Goal: Task Accomplishment & Management: Manage account settings

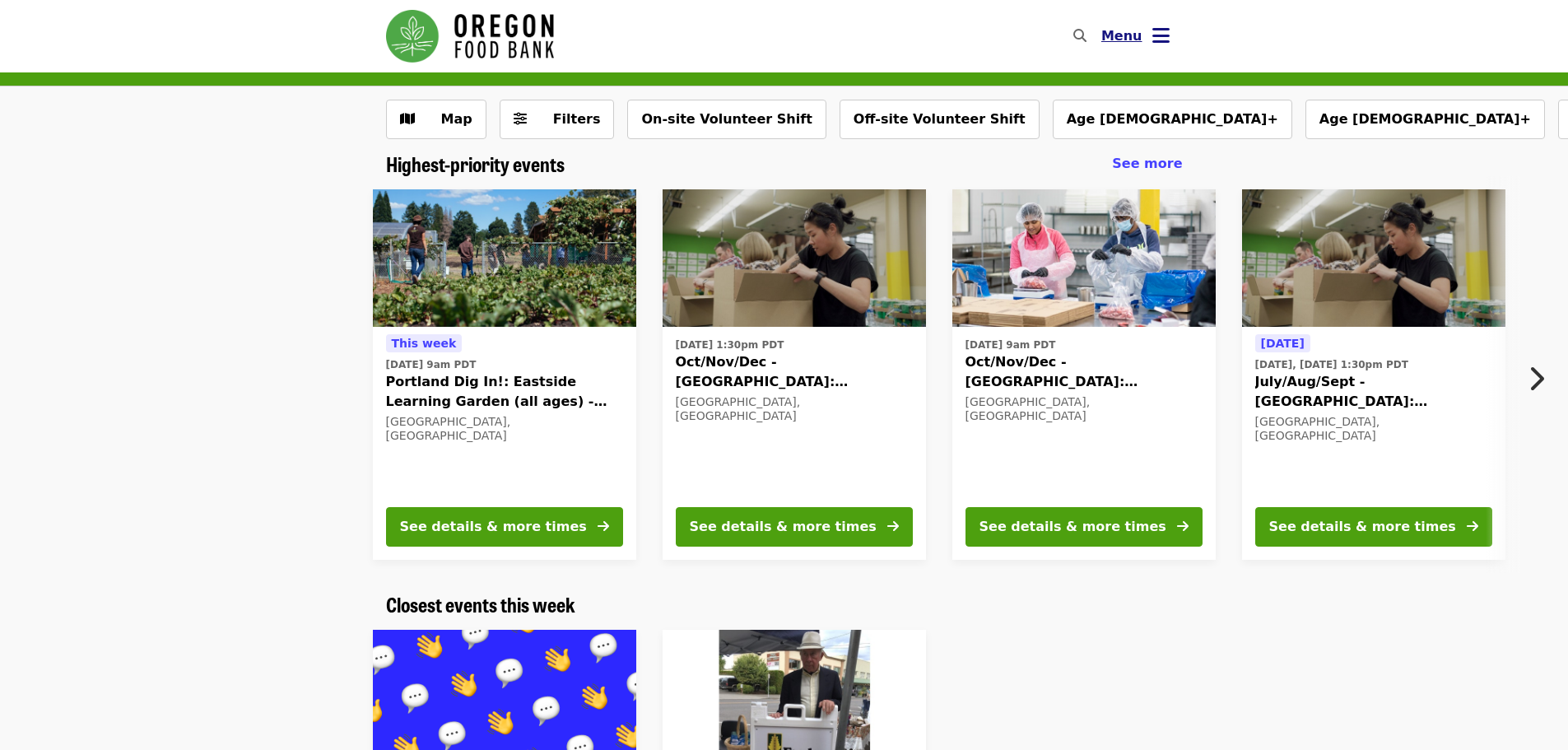
click at [1147, 35] on button "Menu" at bounding box center [1135, 36] width 95 height 40
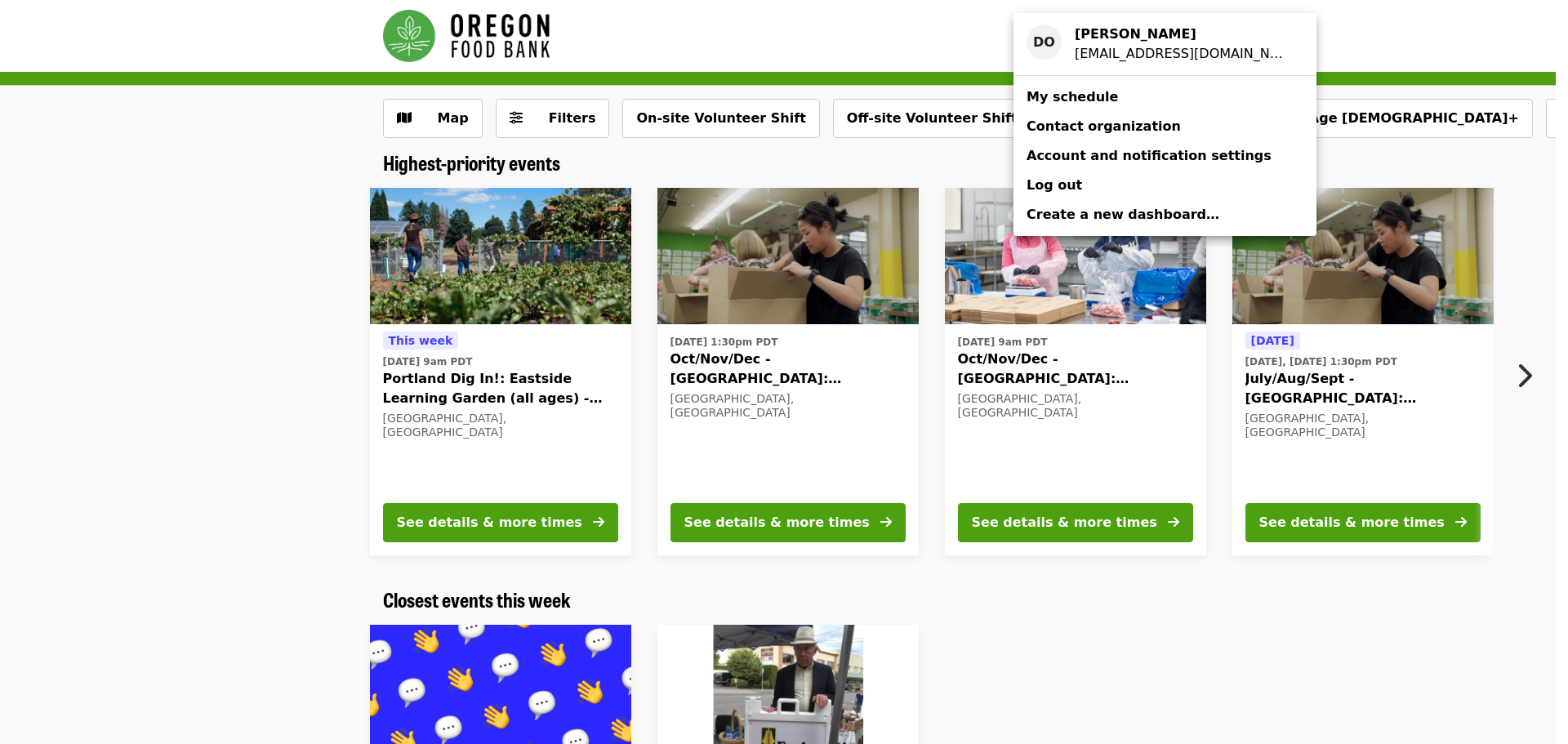
click at [1073, 98] on span "My schedule" at bounding box center [1072, 96] width 91 height 16
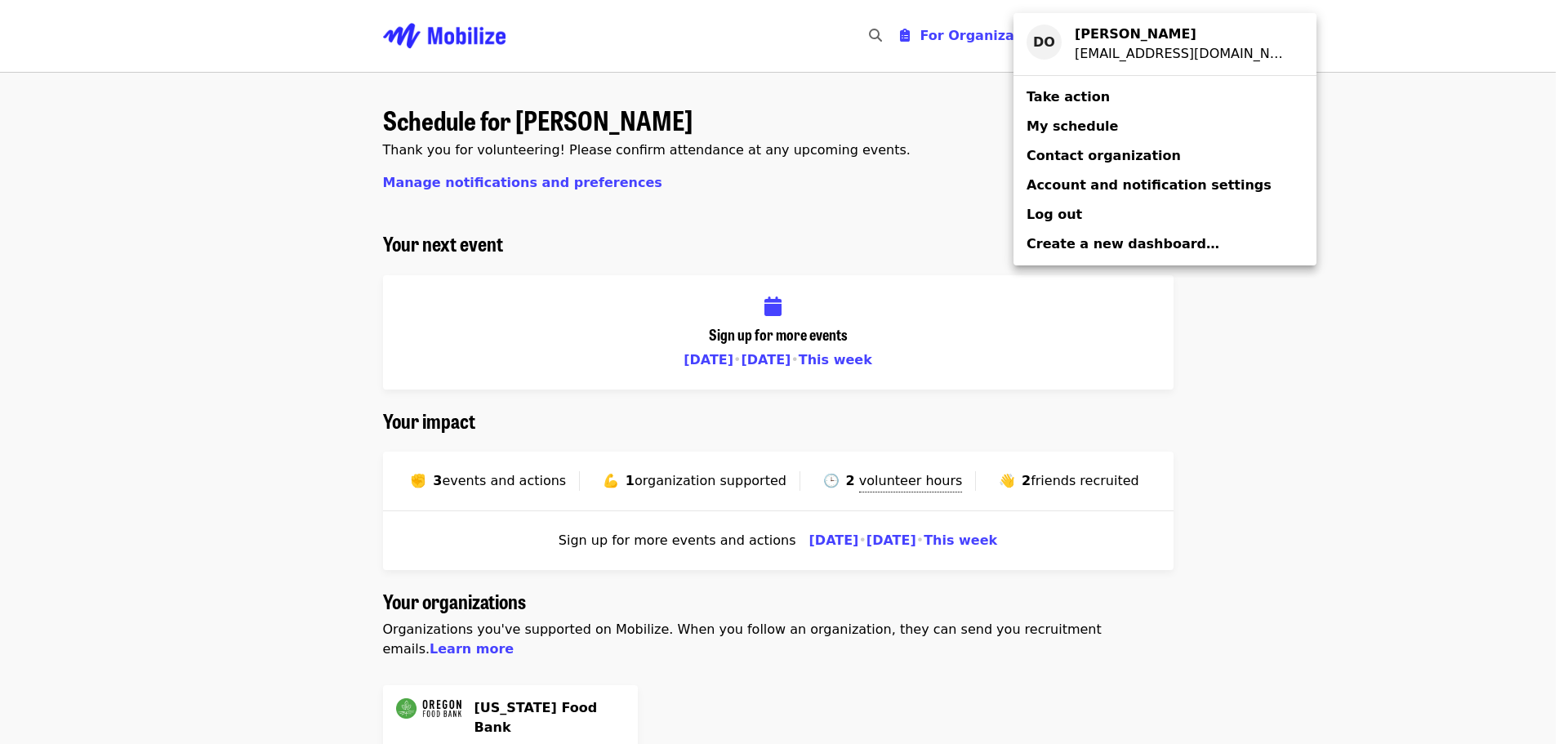
click at [659, 481] on div "Account menu" at bounding box center [784, 372] width 1568 height 744
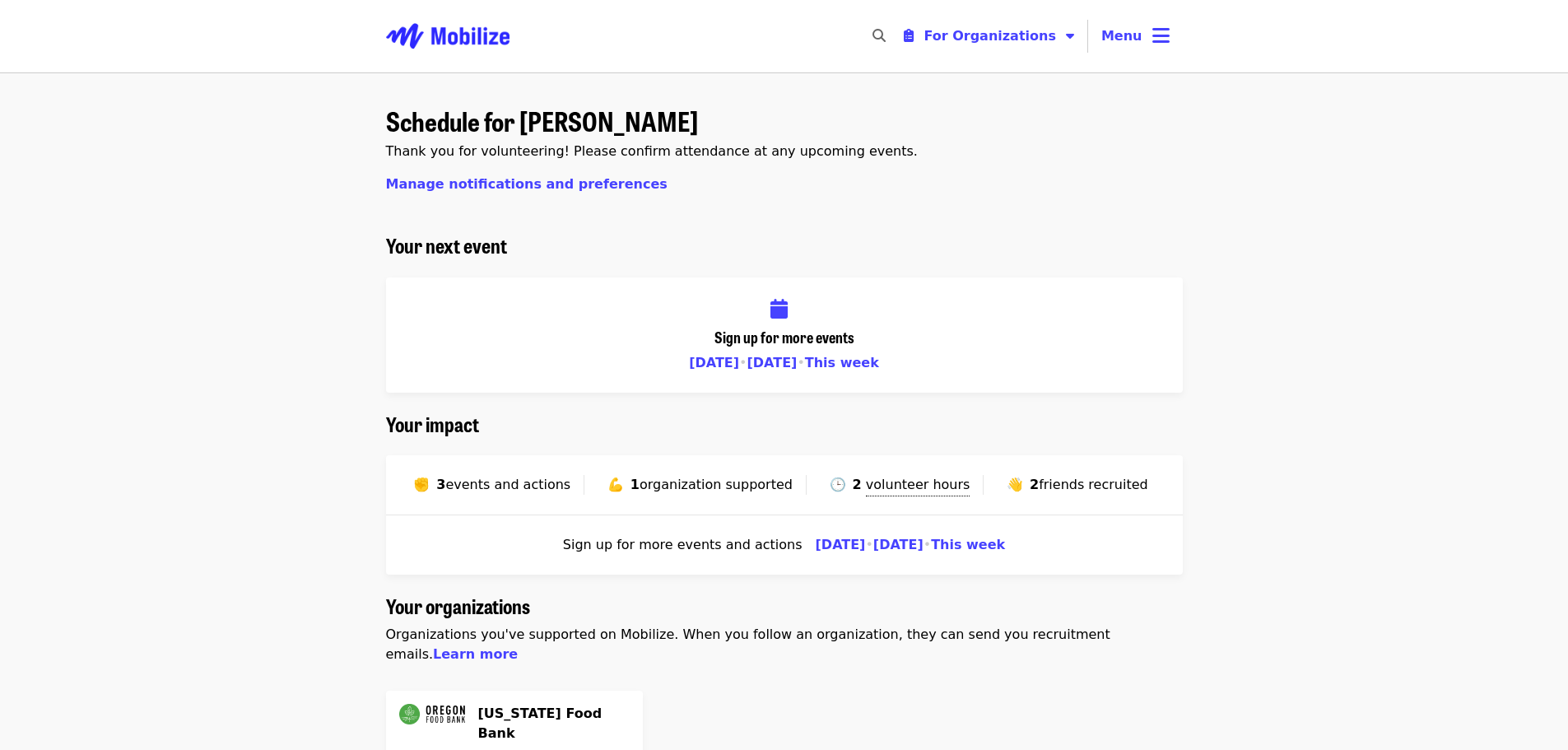
click at [545, 487] on span "events and actions" at bounding box center [508, 484] width 125 height 16
click at [430, 479] on span "✊" at bounding box center [422, 484] width 17 height 16
click at [524, 490] on span "events and actions" at bounding box center [508, 484] width 125 height 16
click at [993, 39] on span "For Organizations" at bounding box center [990, 35] width 133 height 16
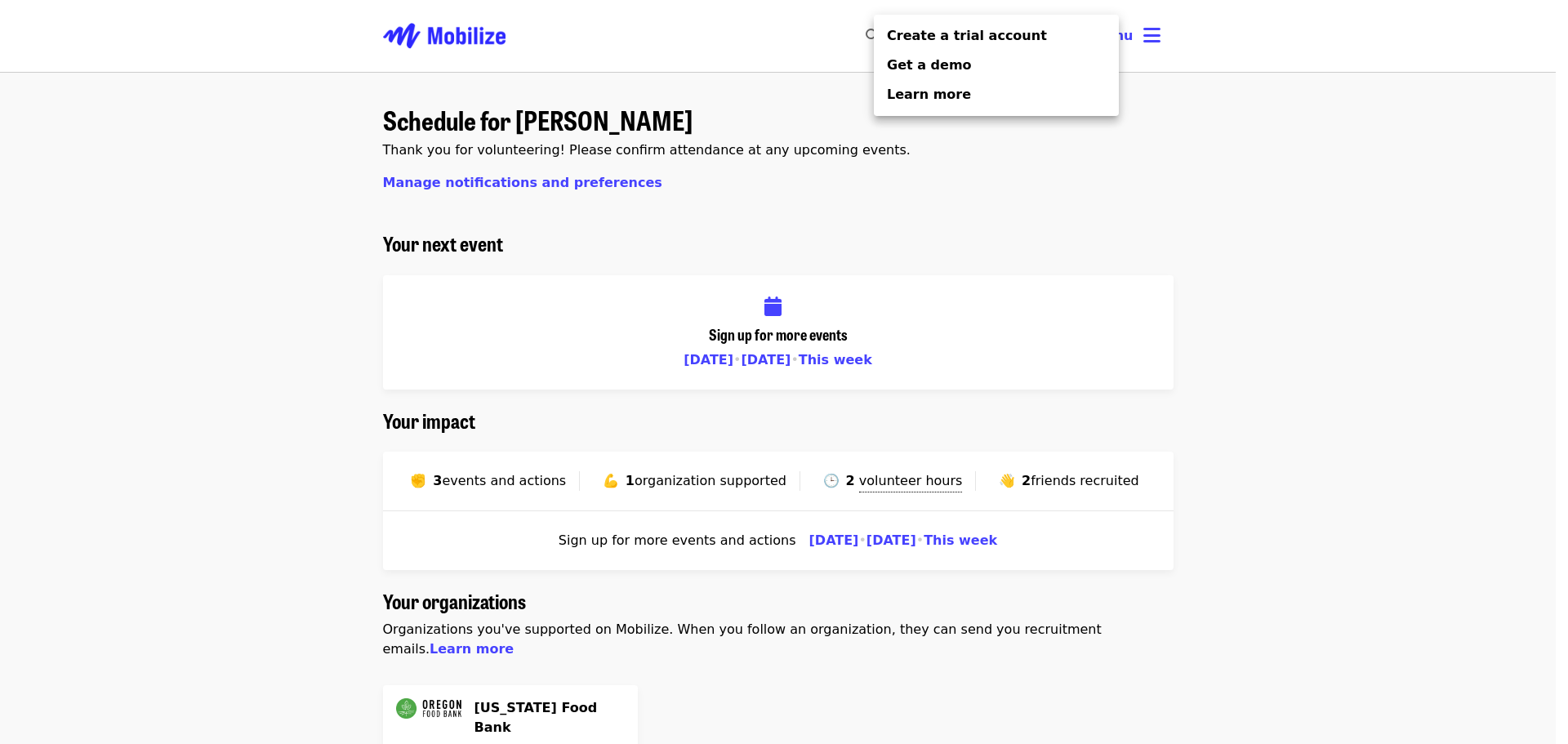
drag, startPoint x: 1199, startPoint y: 118, endPoint x: 1160, endPoint y: 74, distance: 58.8
click at [1190, 104] on div "Organizer Menu" at bounding box center [784, 372] width 1568 height 744
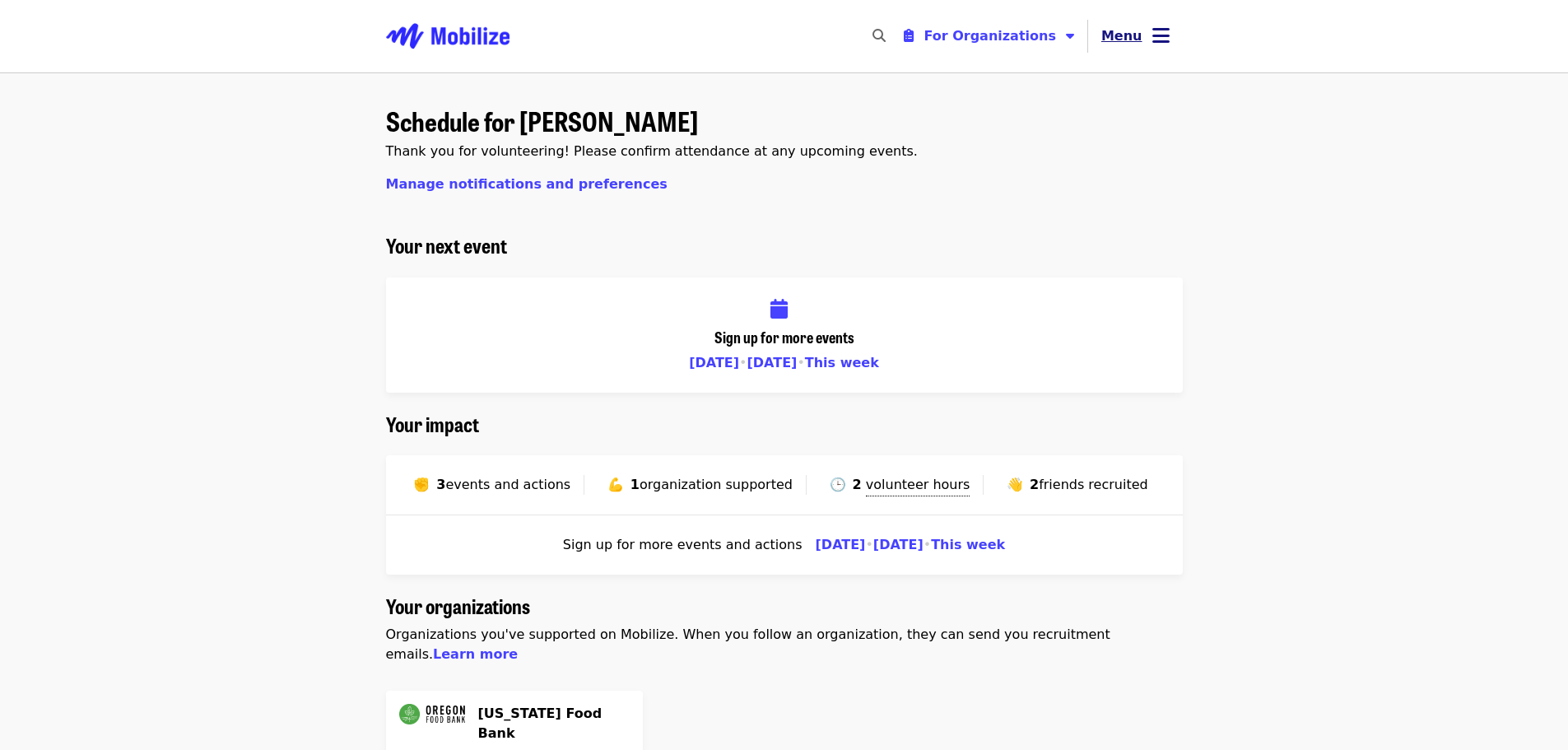
click at [1167, 41] on icon "bars icon" at bounding box center [1161, 36] width 17 height 24
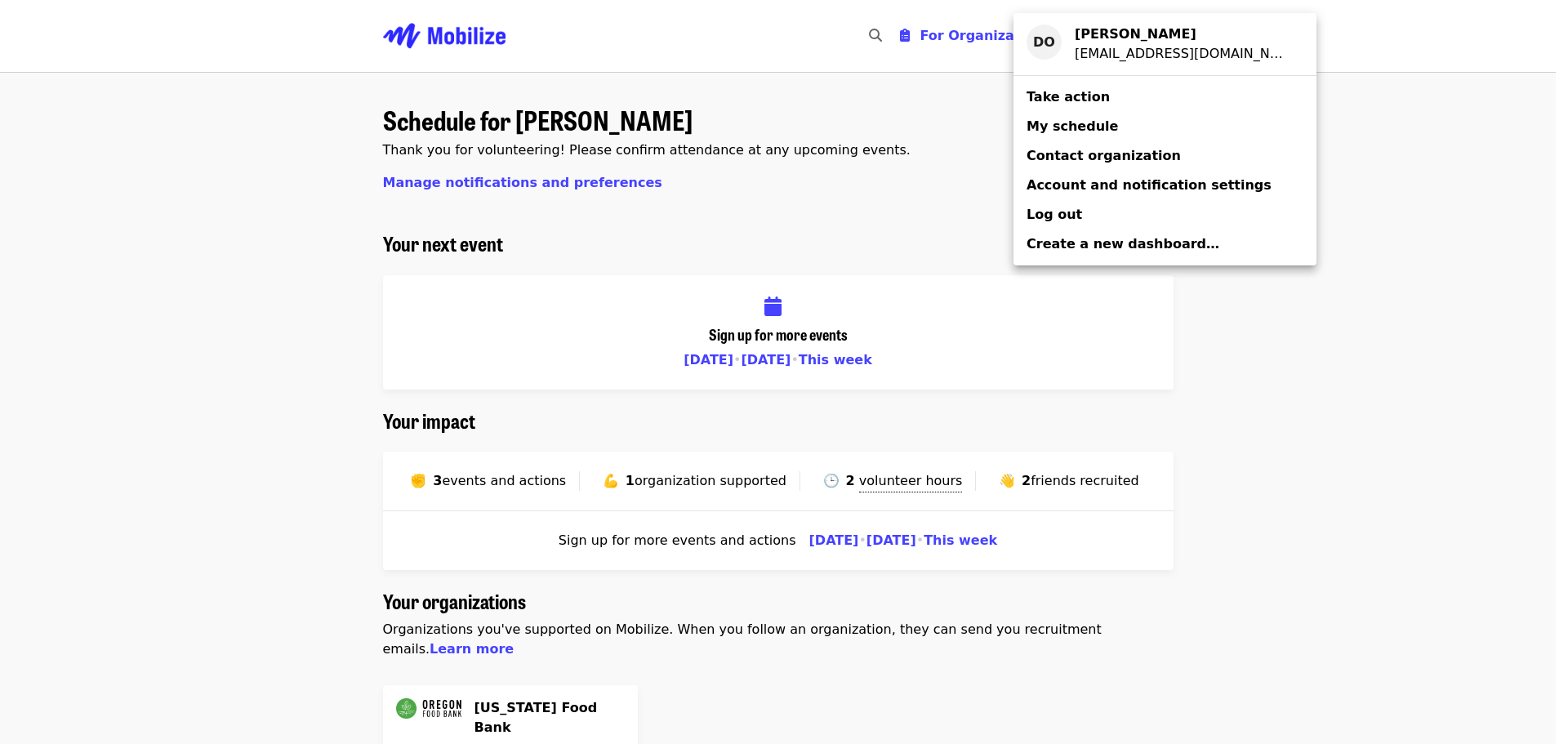
click at [1054, 127] on span "My schedule" at bounding box center [1072, 126] width 91 height 16
click at [1072, 100] on span "Take action" at bounding box center [1068, 96] width 83 height 16
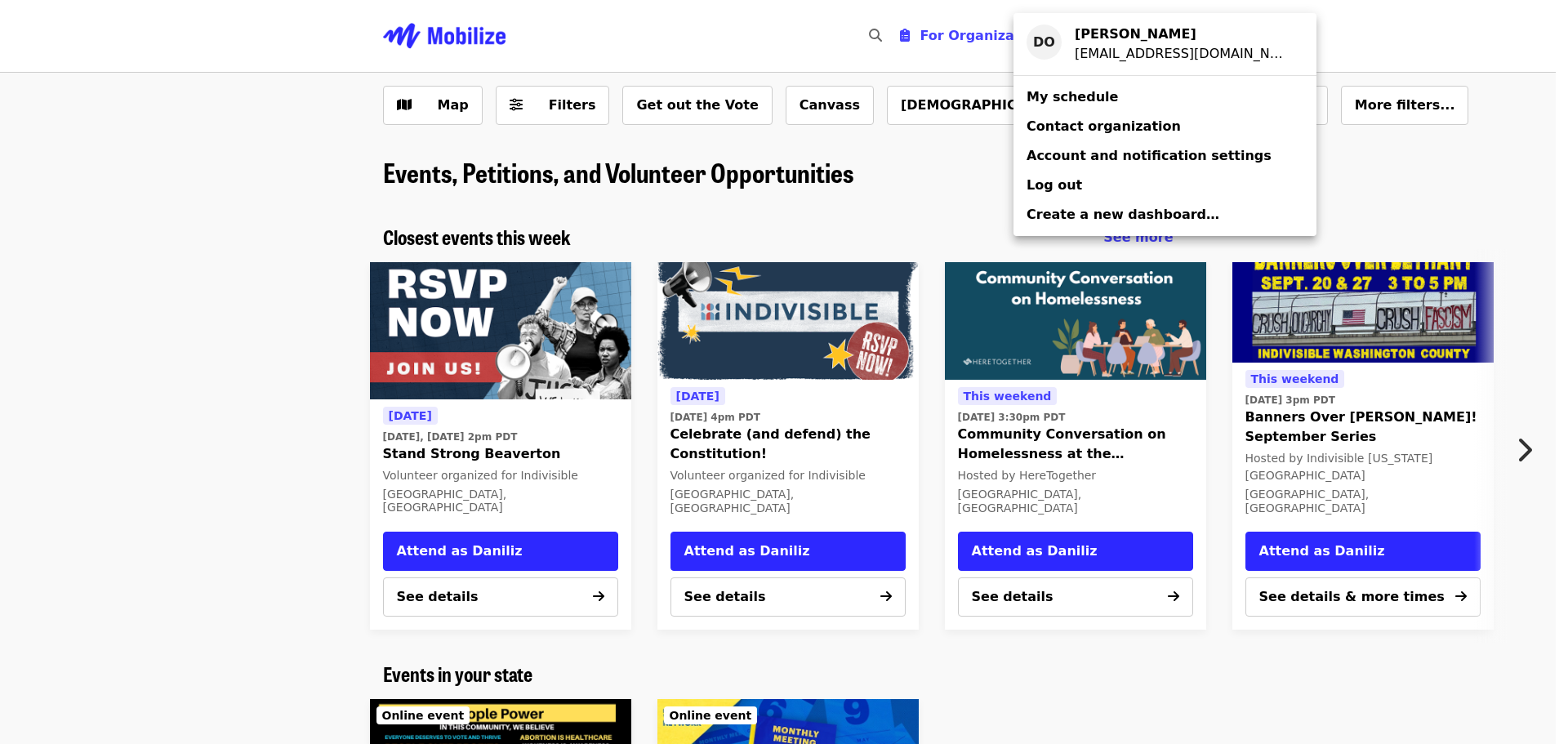
click at [1069, 126] on span "Contact organization" at bounding box center [1103, 126] width 154 height 16
click at [1080, 152] on span "Account and notification settings" at bounding box center [1149, 155] width 245 height 16
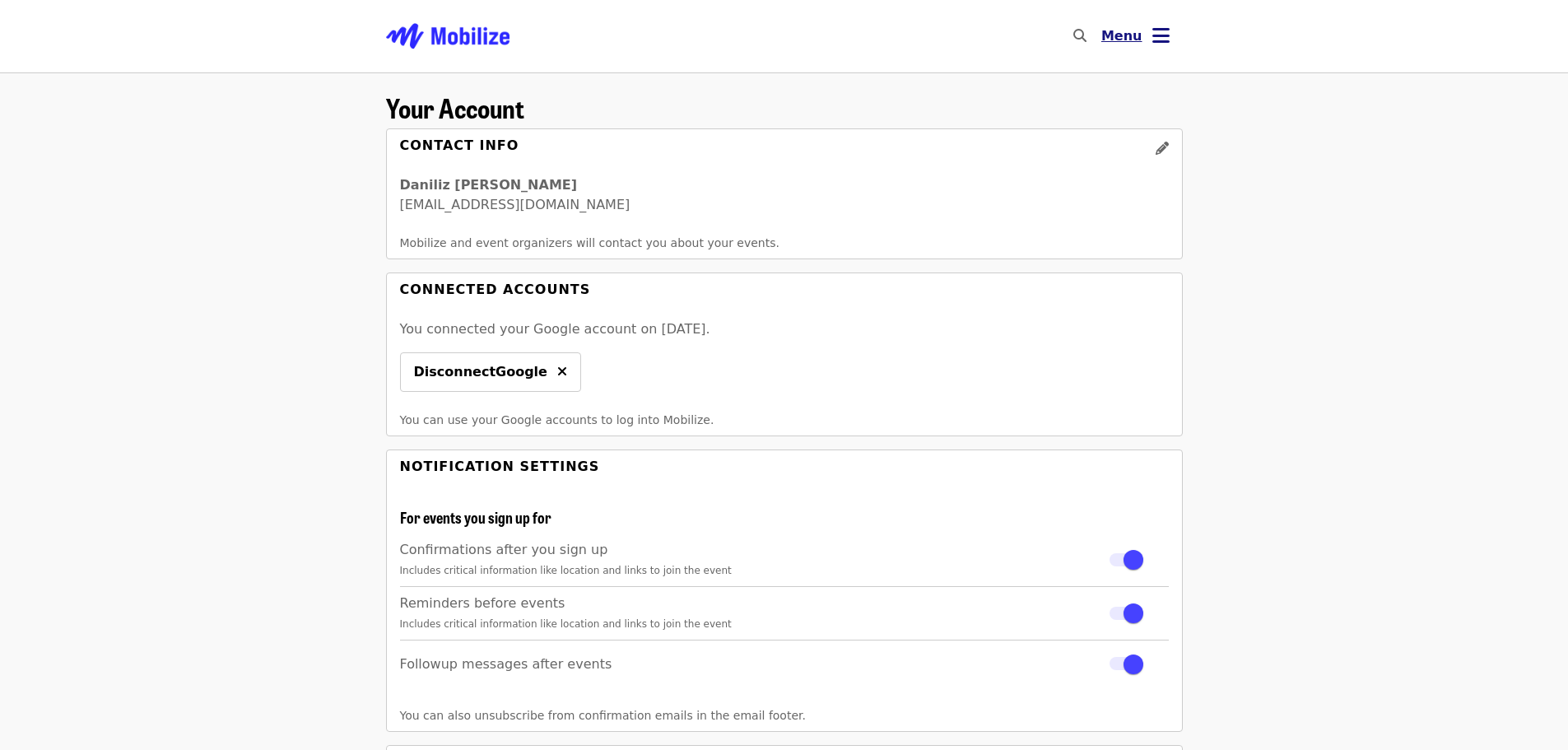
click at [1145, 40] on button "Menu" at bounding box center [1135, 36] width 95 height 40
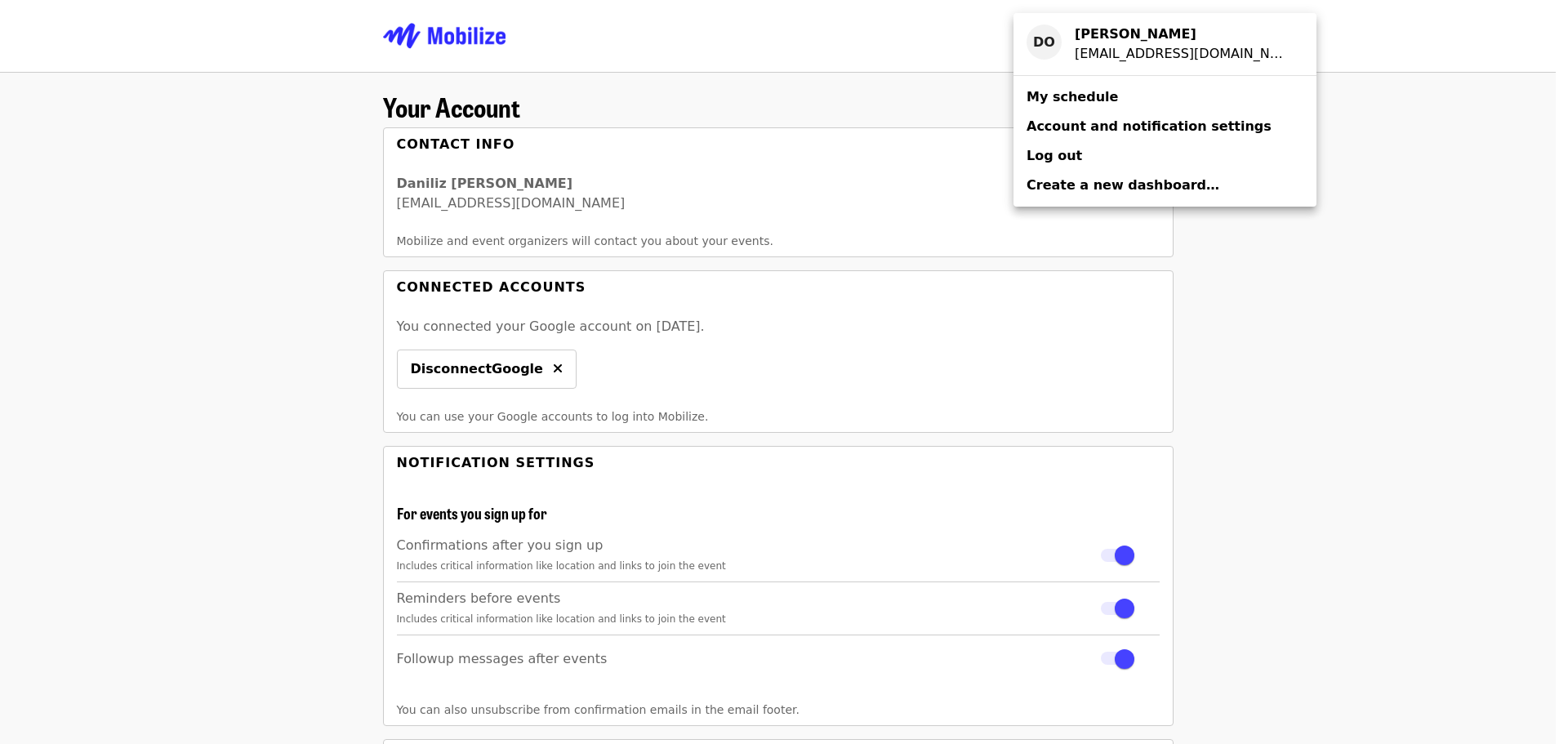
click at [1058, 104] on span "My schedule" at bounding box center [1072, 96] width 91 height 16
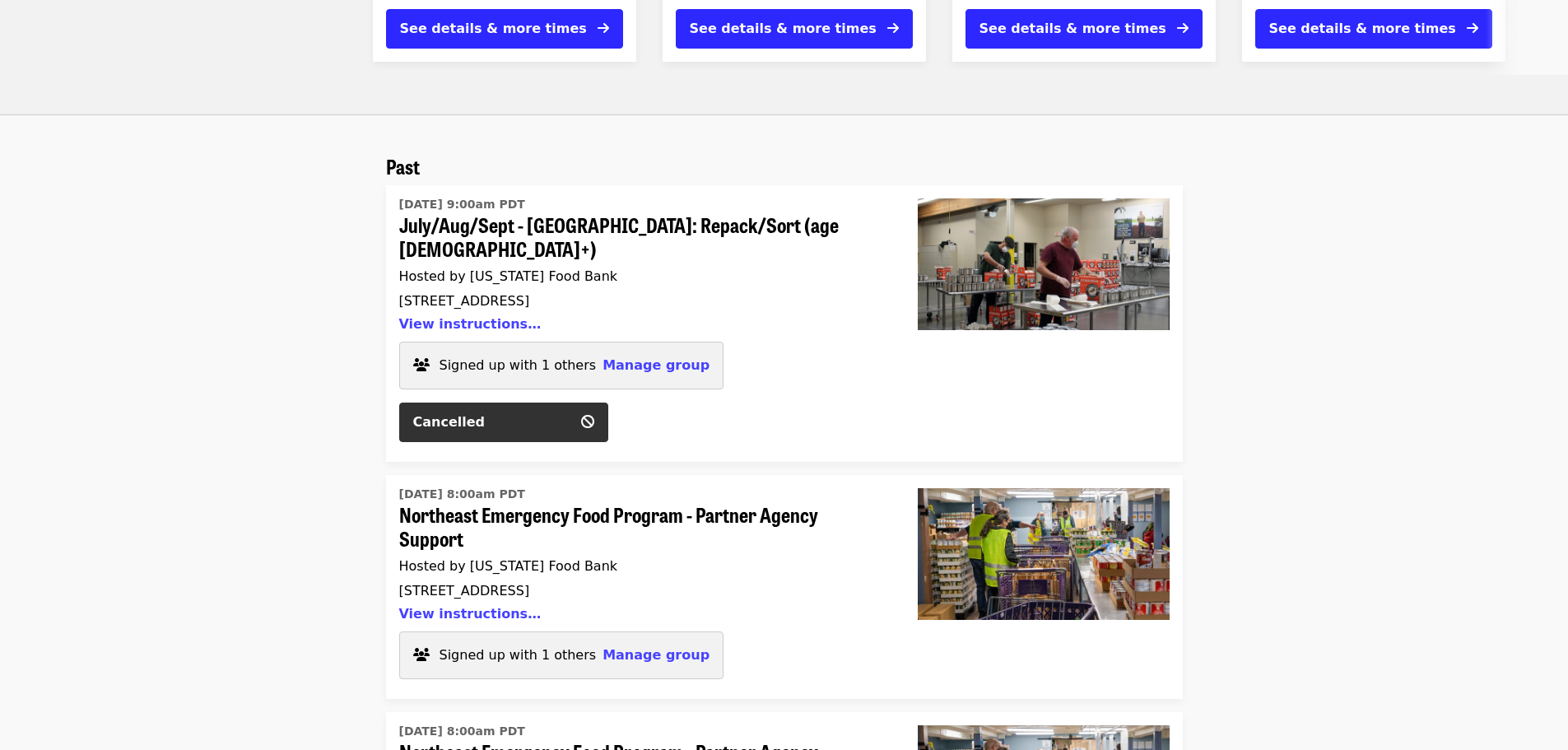
scroll to position [1234, 0]
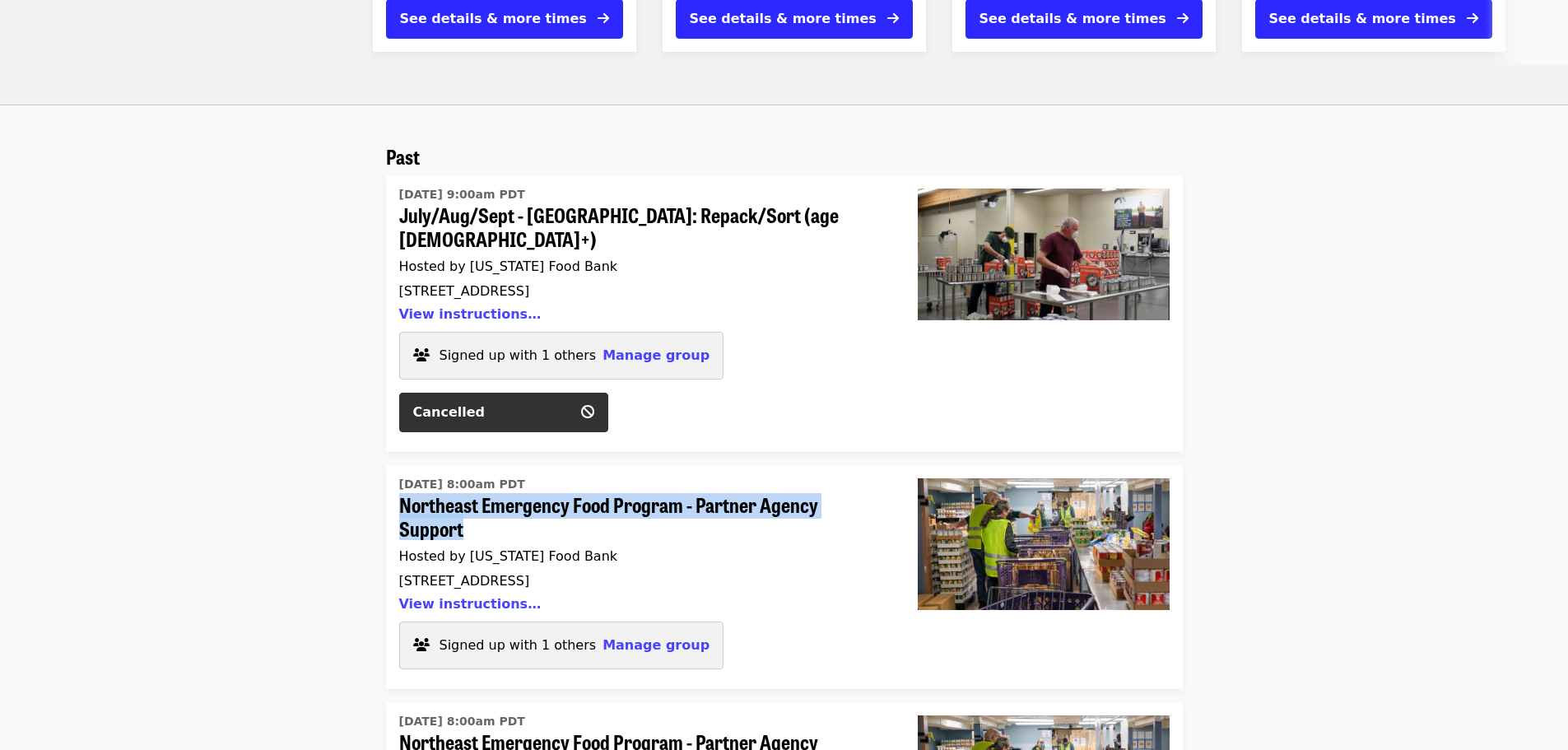
drag, startPoint x: 395, startPoint y: 418, endPoint x: 475, endPoint y: 452, distance: 86.9
click at [475, 465] on div "[DATE] 8:00am PDT Northeast Emergency Food Program - Partner Agency Support Hos…" at bounding box center [645, 576] width 518 height 224
copy span "Northeast Emergency Food Program - Partner Agency Support"
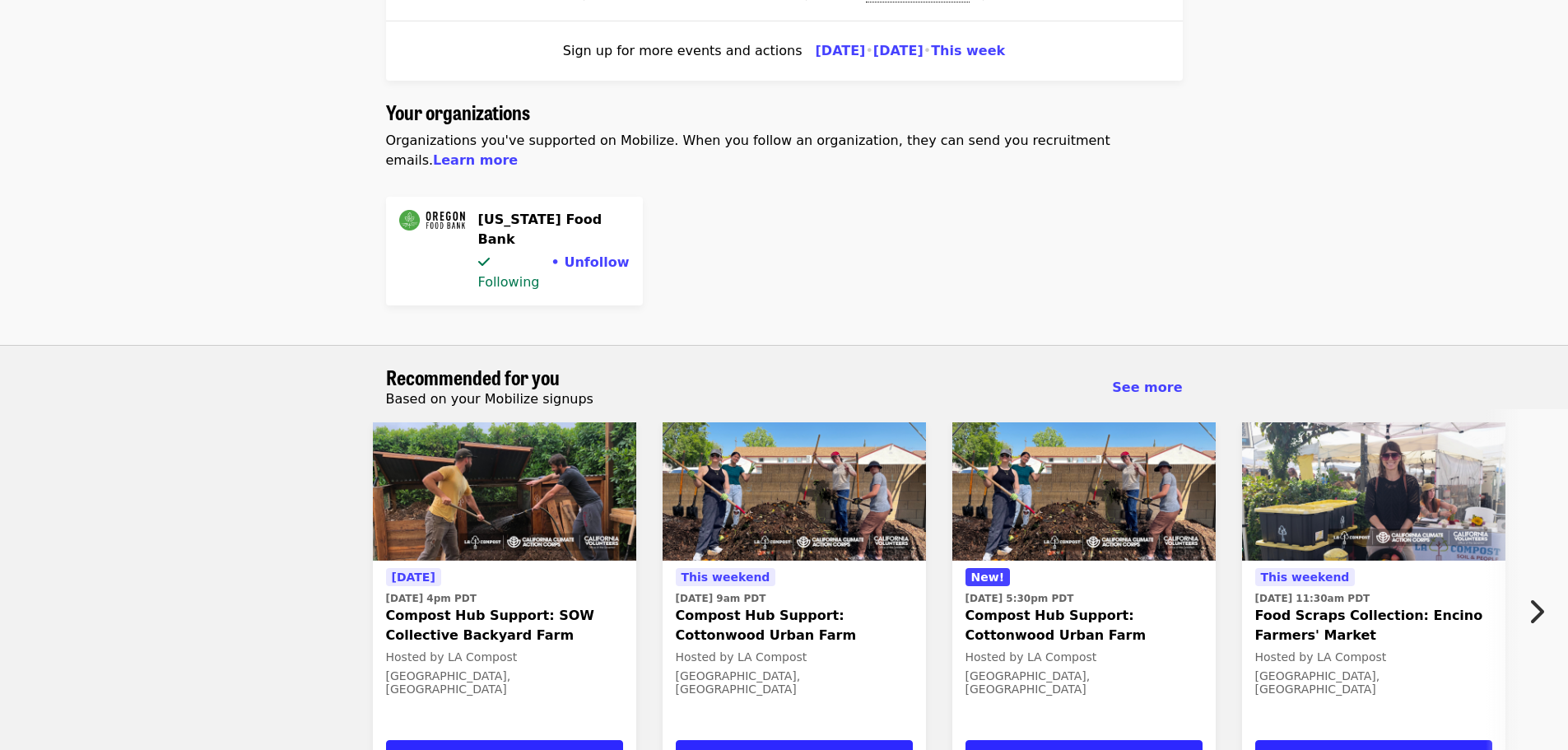
scroll to position [82, 0]
